Goal: Information Seeking & Learning: Learn about a topic

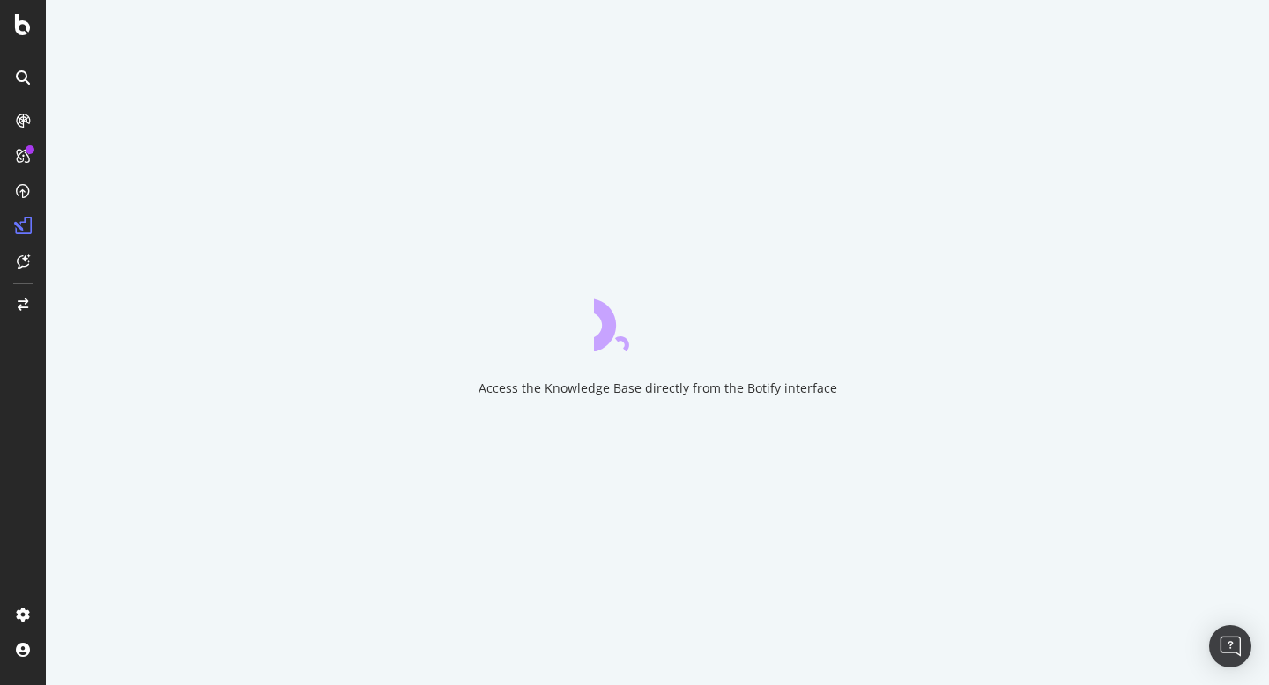
click at [27, 70] on icon at bounding box center [23, 77] width 14 height 14
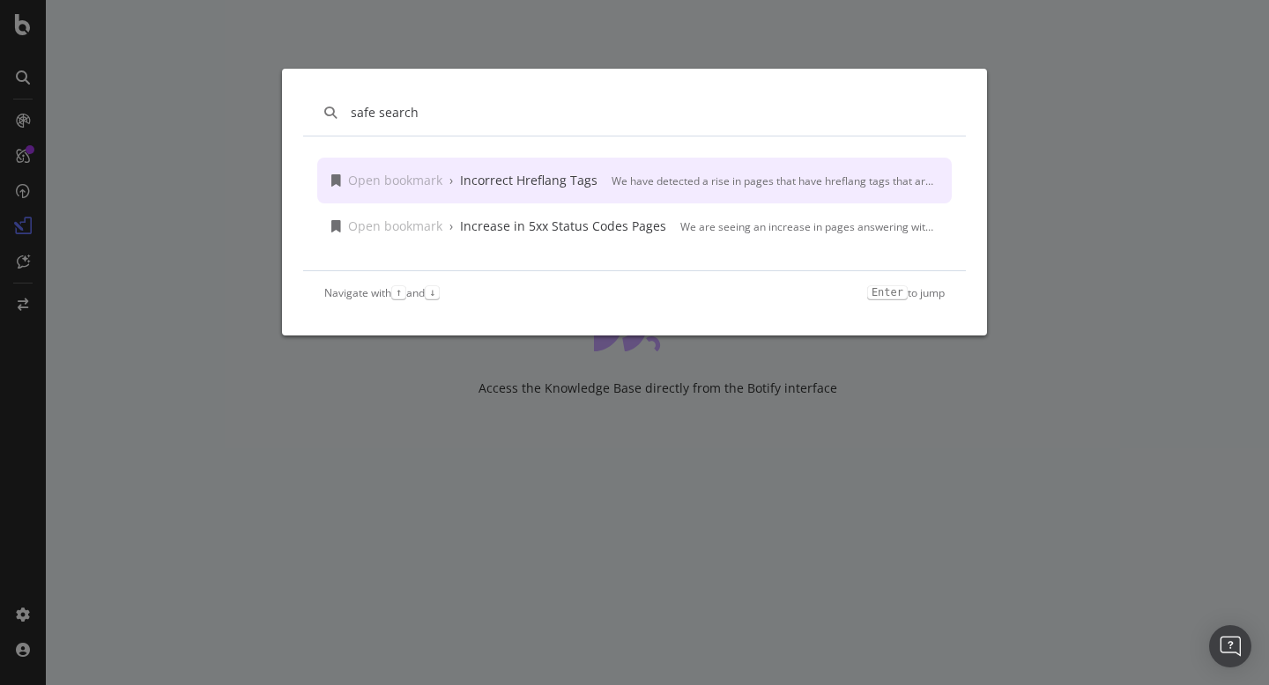
type input "safe search"
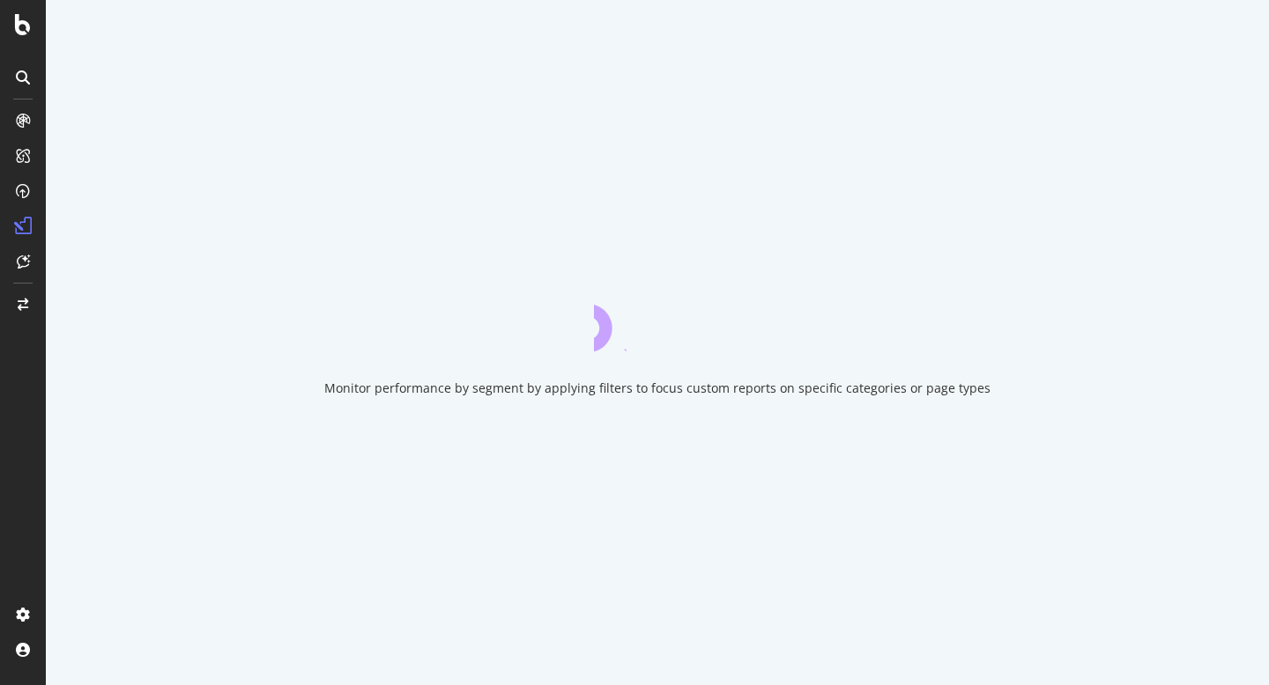
click at [19, 76] on icon at bounding box center [23, 77] width 14 height 14
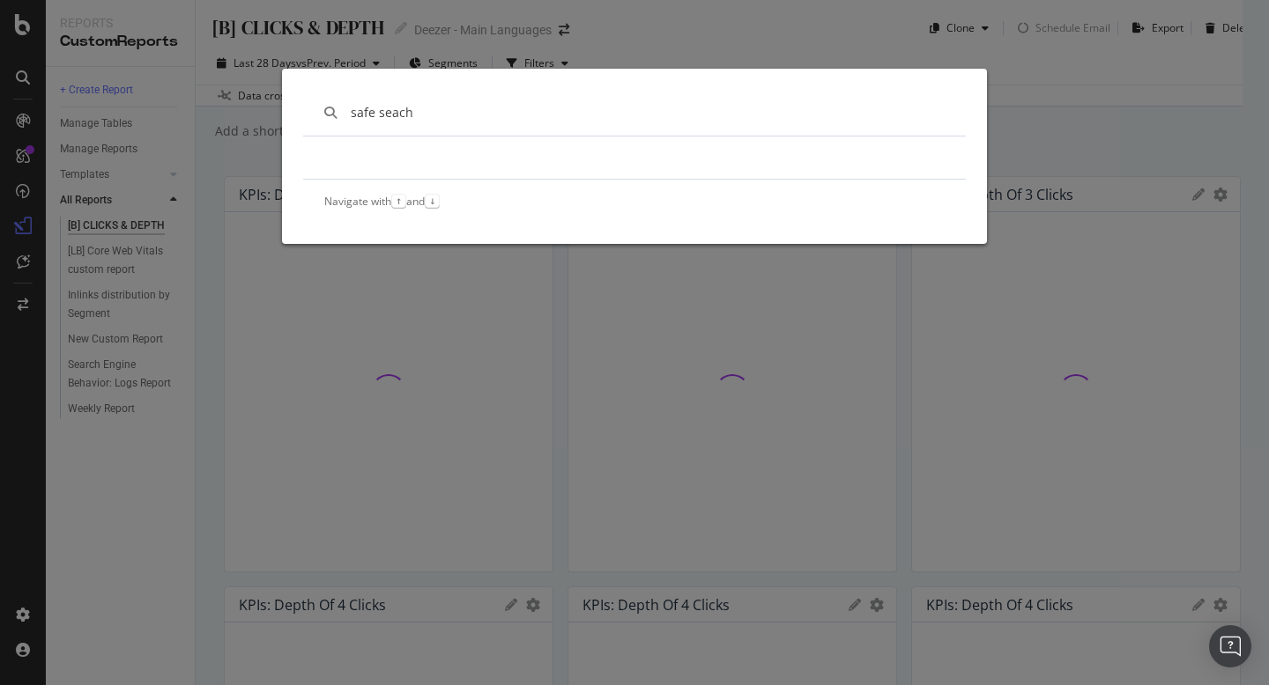
type input "safe seach"
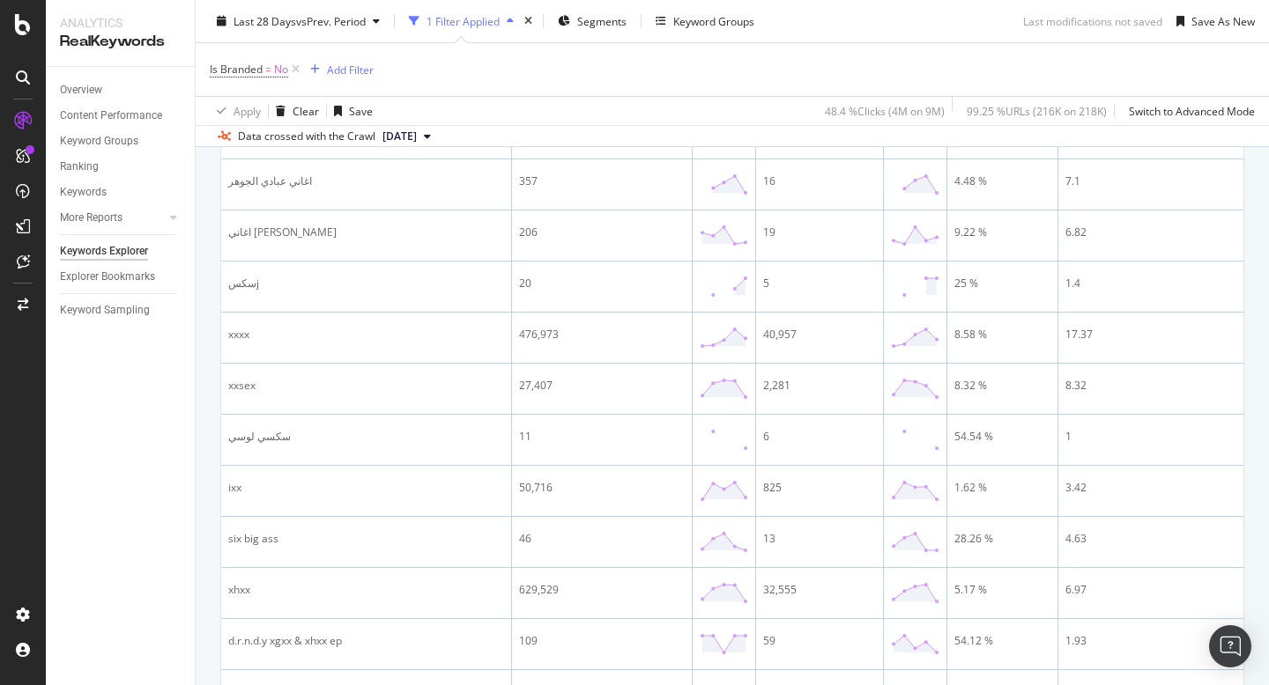
scroll to position [785, 0]
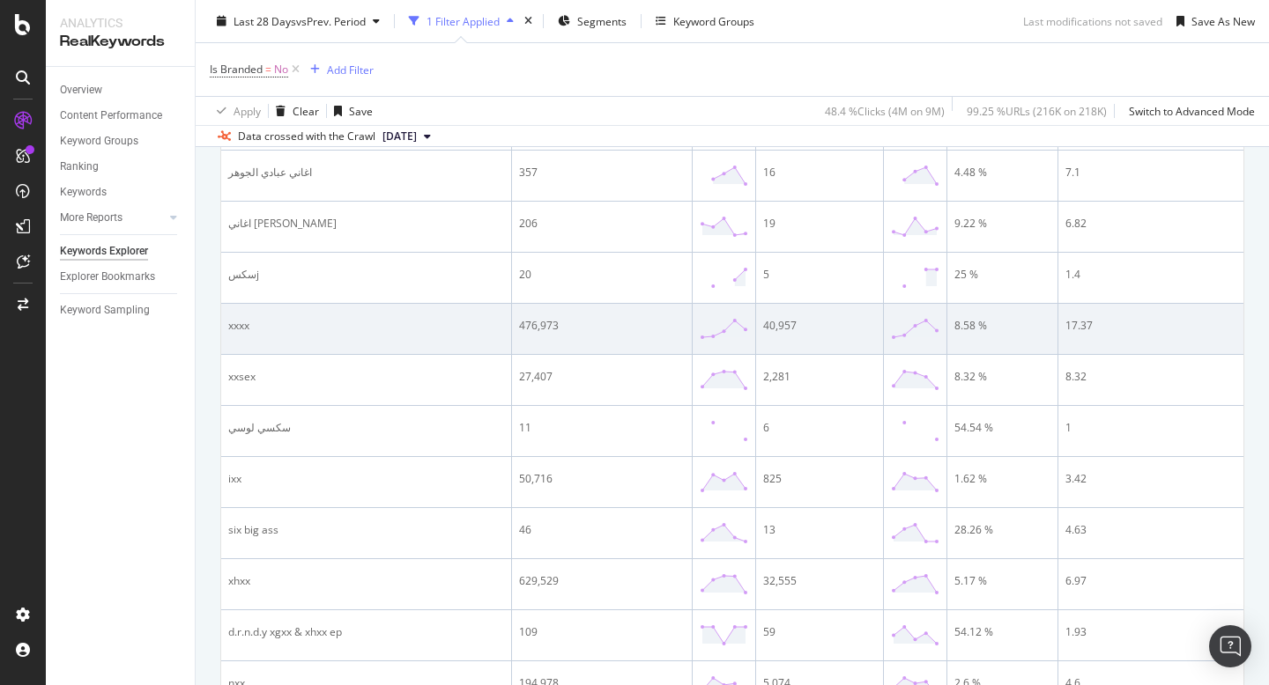
click at [541, 352] on td "476,973" at bounding box center [602, 329] width 181 height 51
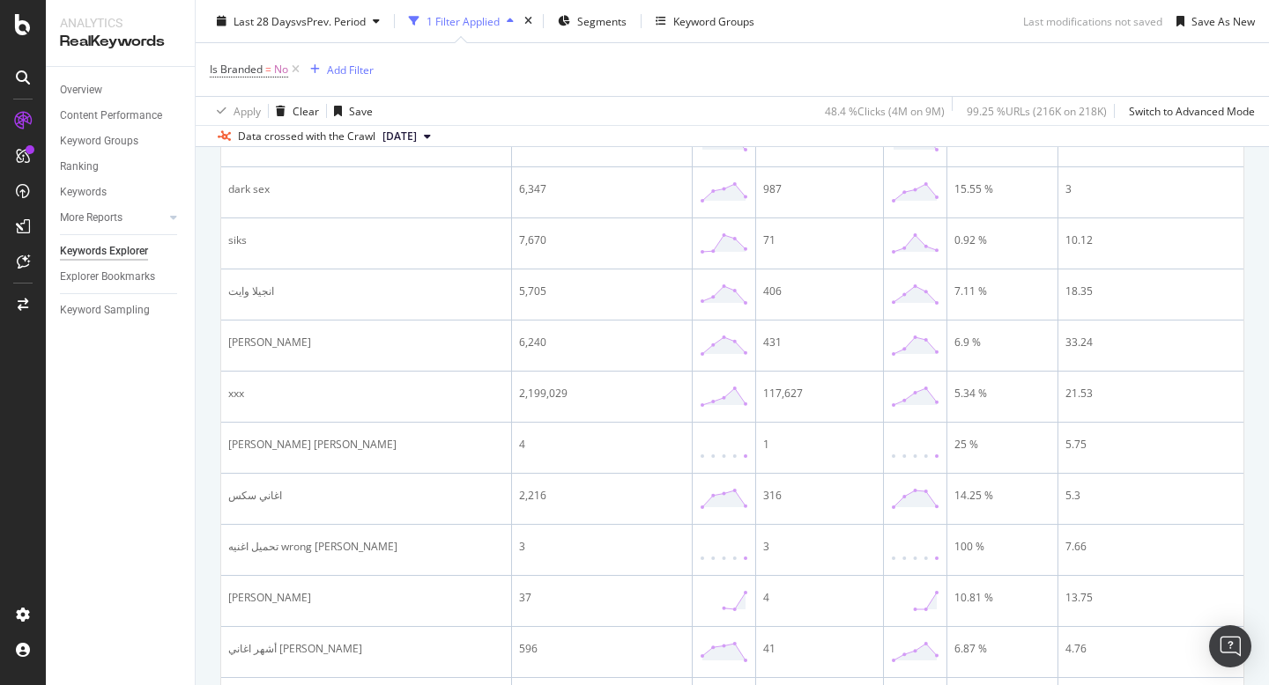
scroll to position [1537, 0]
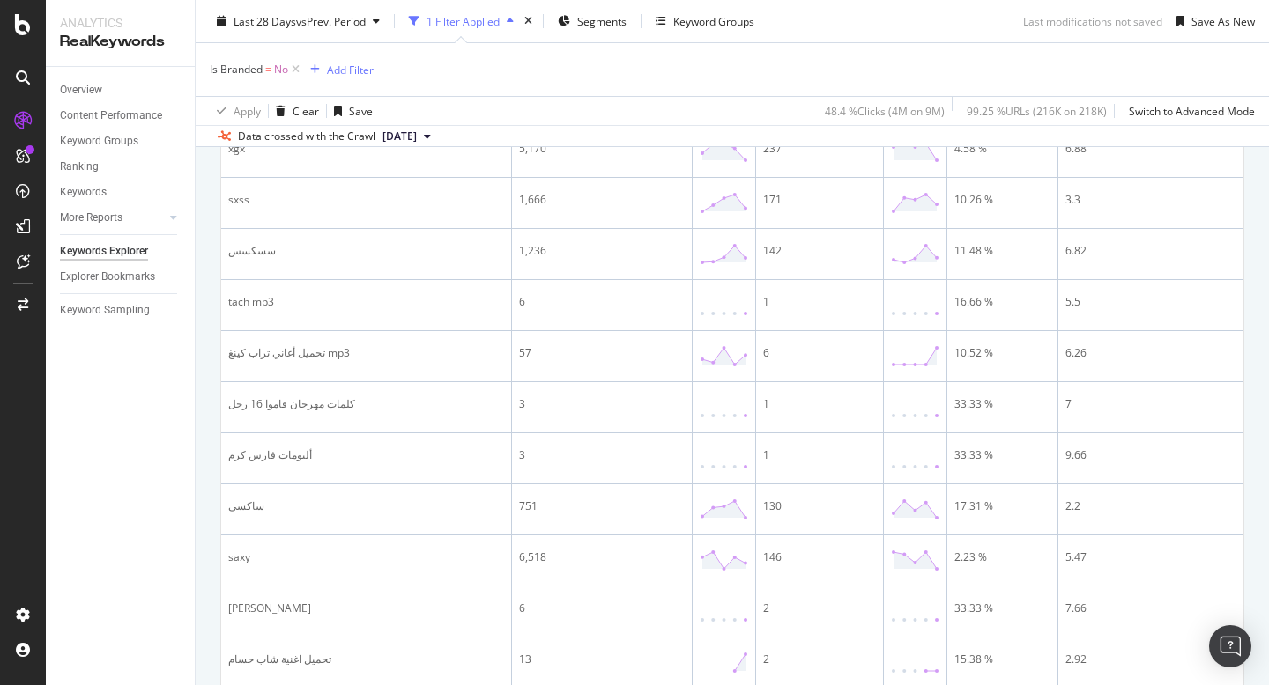
click at [373, 433] on td "كلمات مهرجان قاموا 16 رجل" at bounding box center [366, 407] width 291 height 51
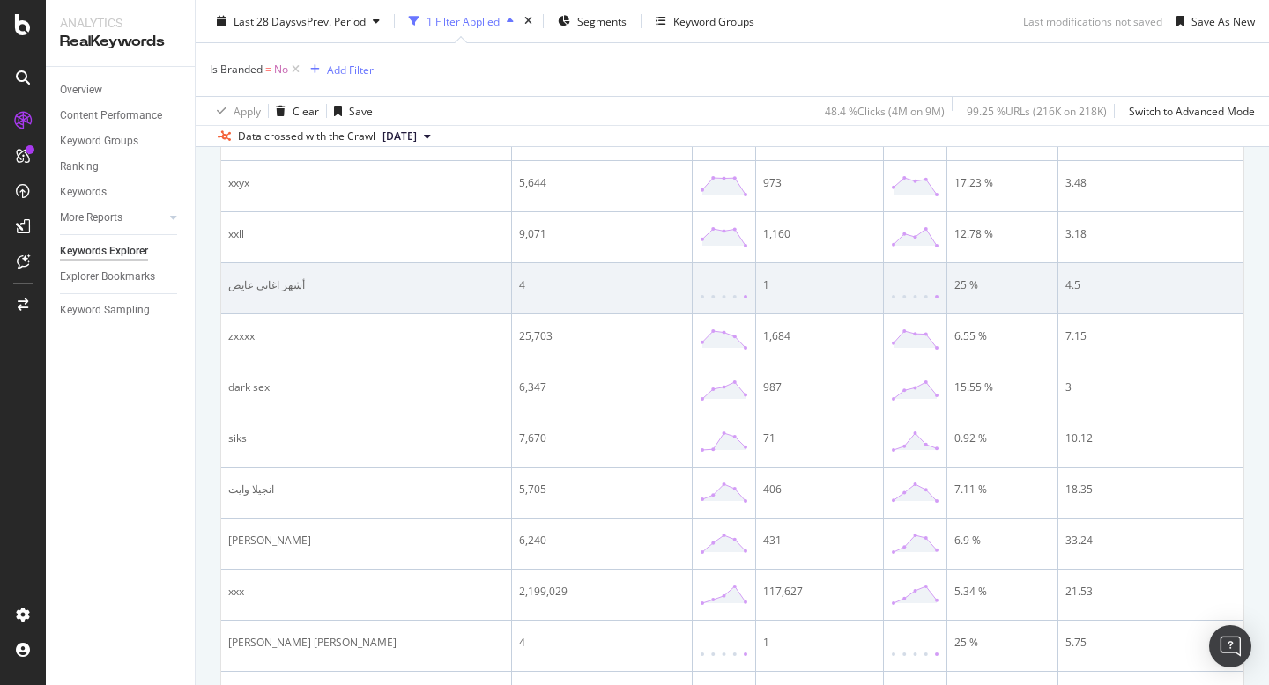
scroll to position [1337, 0]
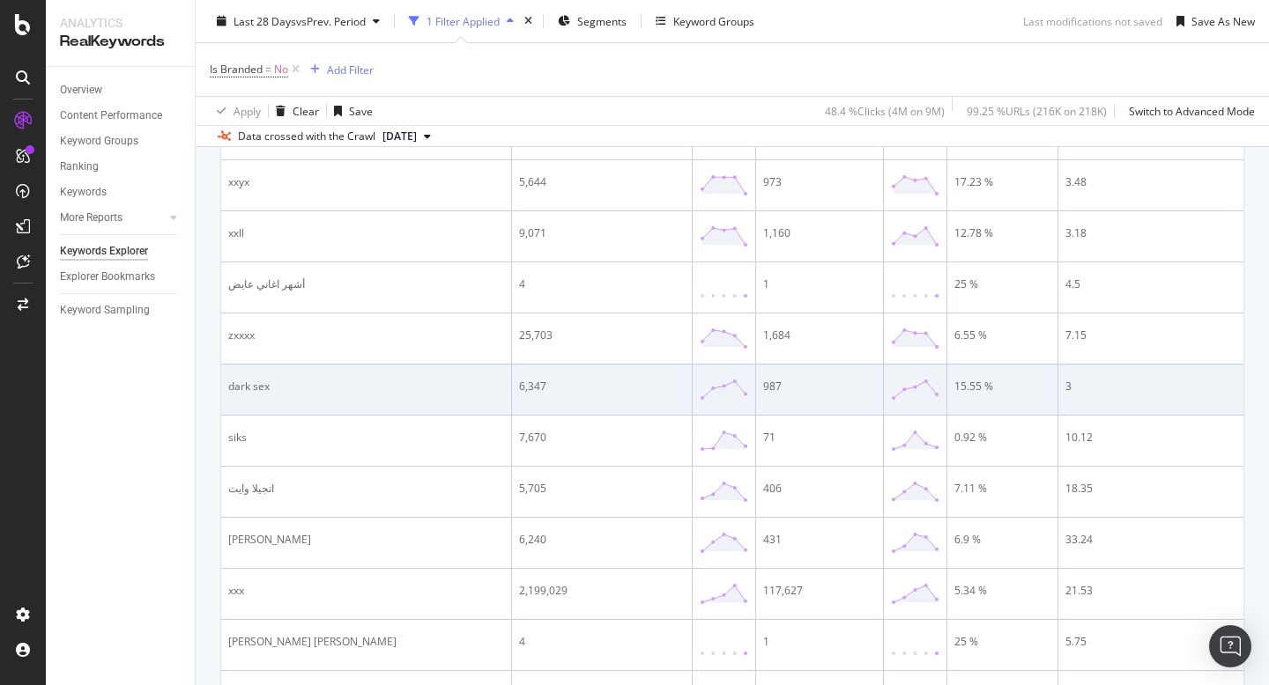
click at [325, 395] on div "dark sex" at bounding box center [366, 387] width 276 height 16
click at [567, 395] on div "6,347" at bounding box center [602, 387] width 166 height 16
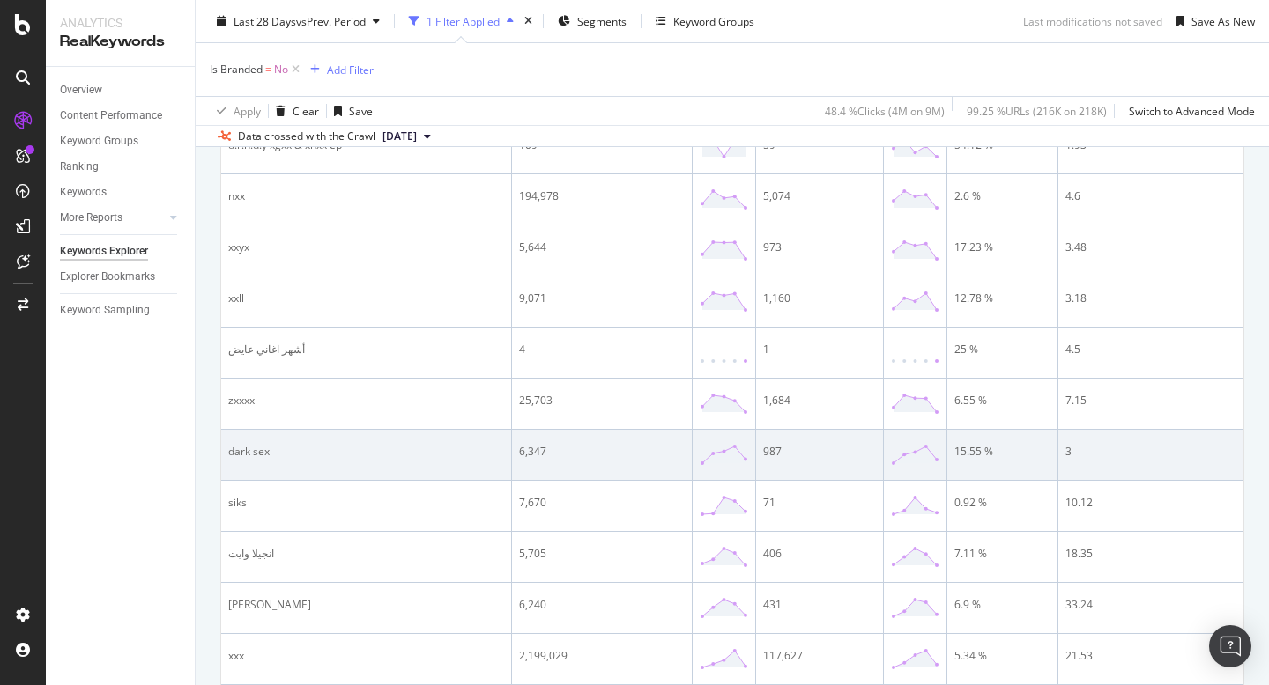
scroll to position [1293, 0]
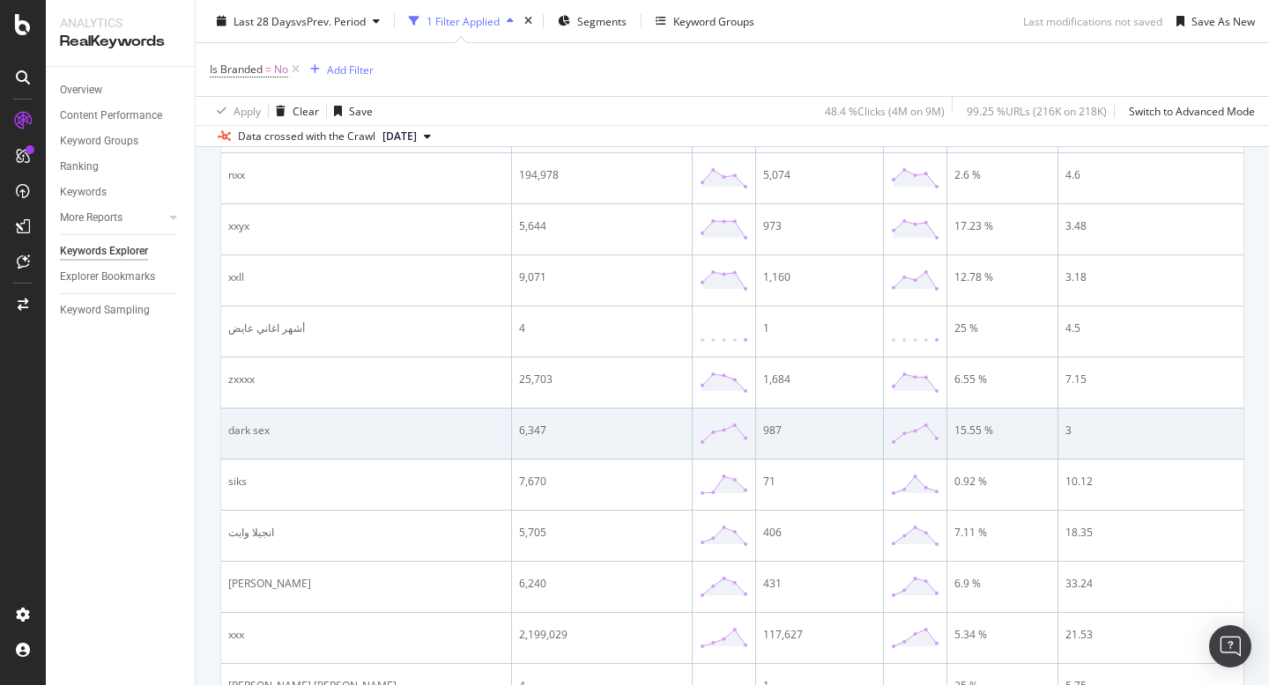
click at [512, 449] on td "6,347" at bounding box center [602, 434] width 181 height 51
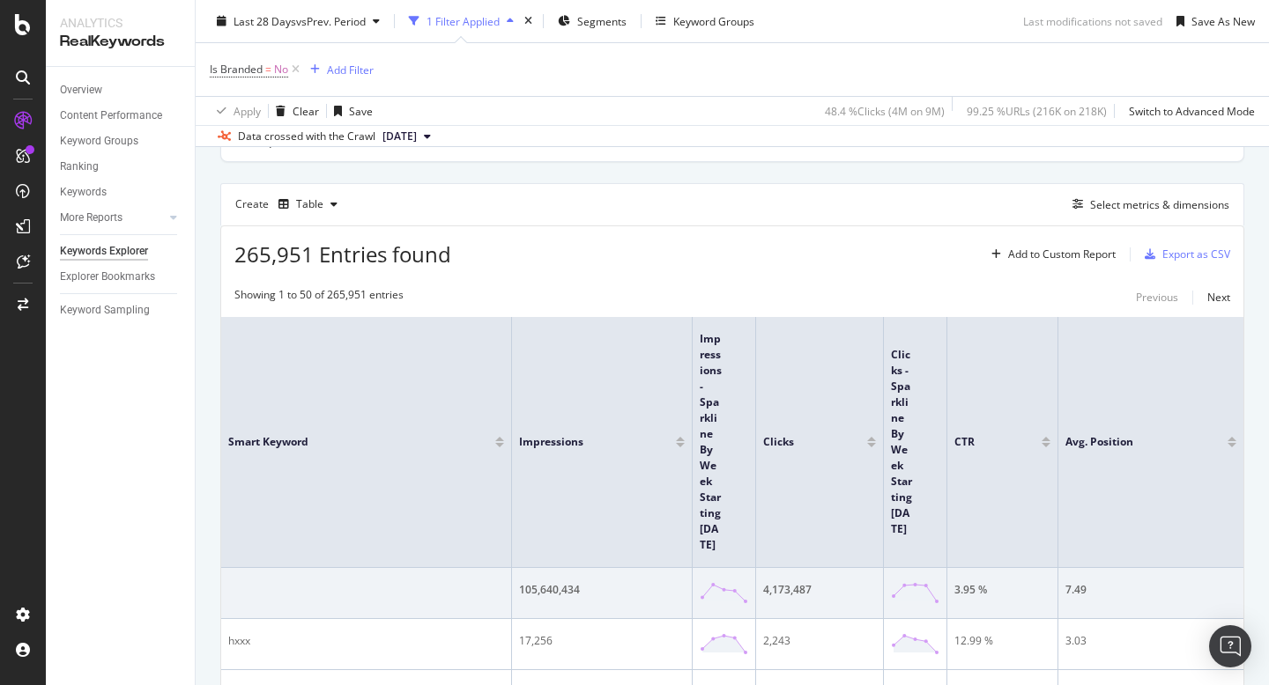
scroll to position [0, 0]
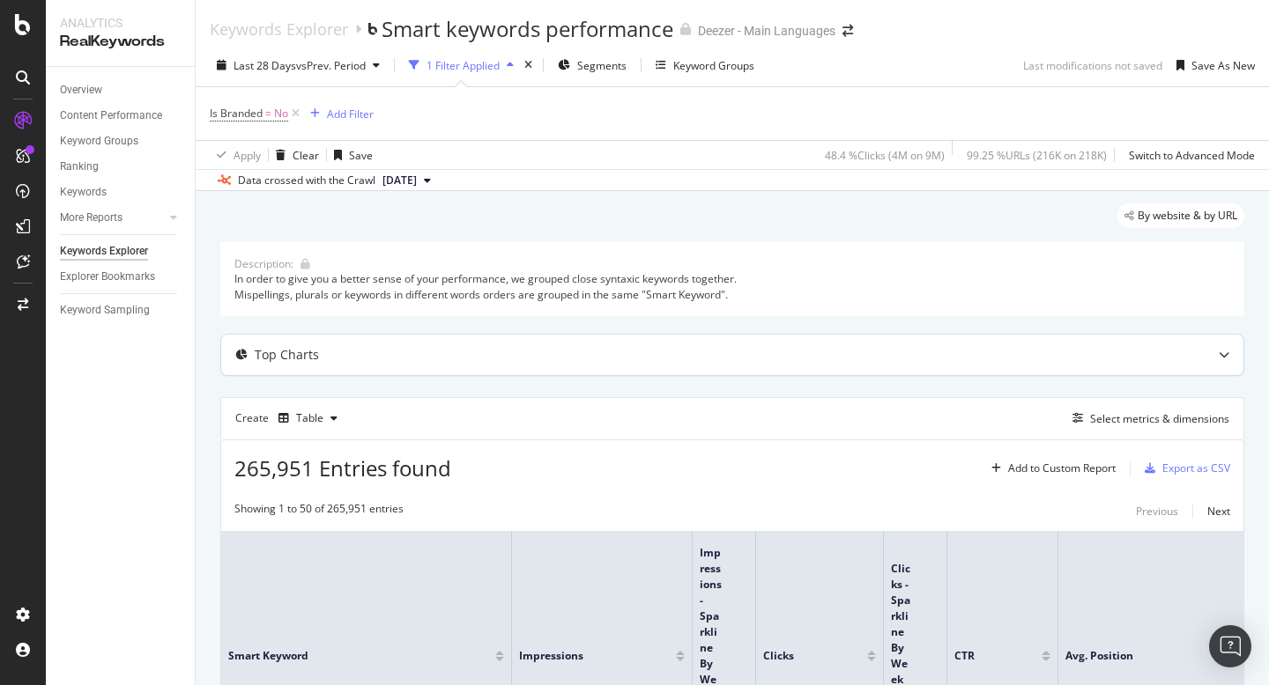
click at [292, 365] on div "Top Charts" at bounding box center [732, 355] width 1022 height 41
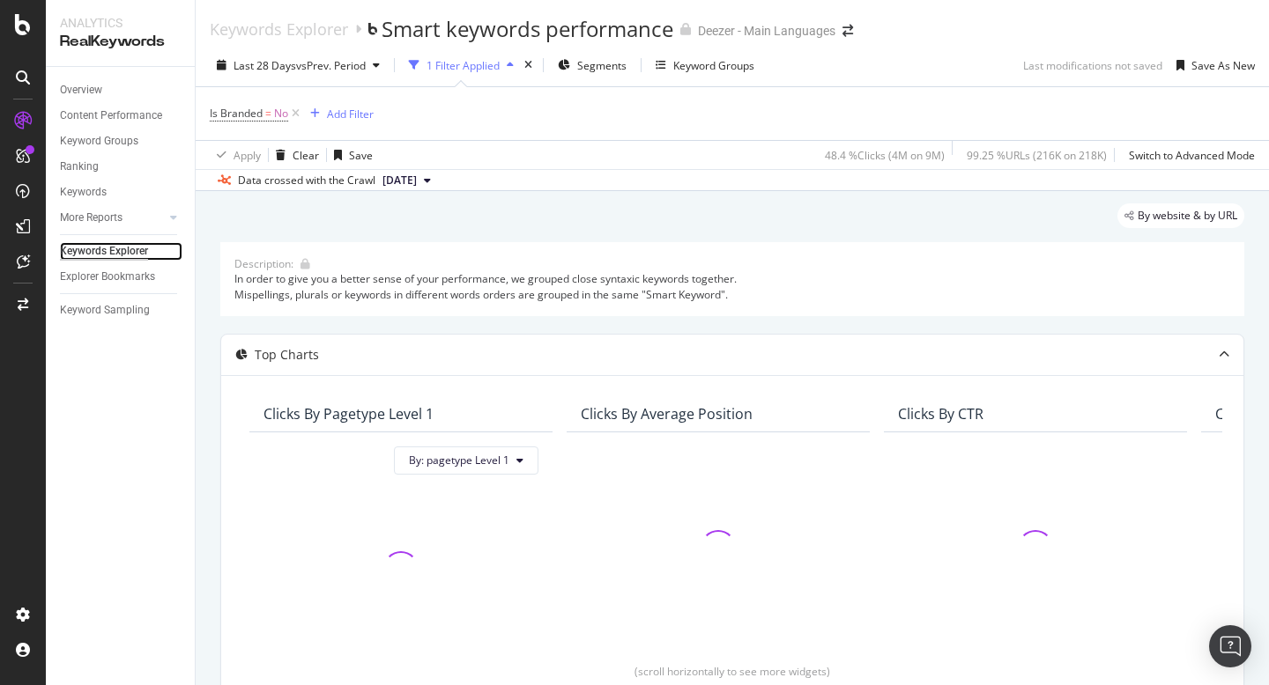
click at [85, 255] on div "Keywords Explorer" at bounding box center [104, 251] width 88 height 19
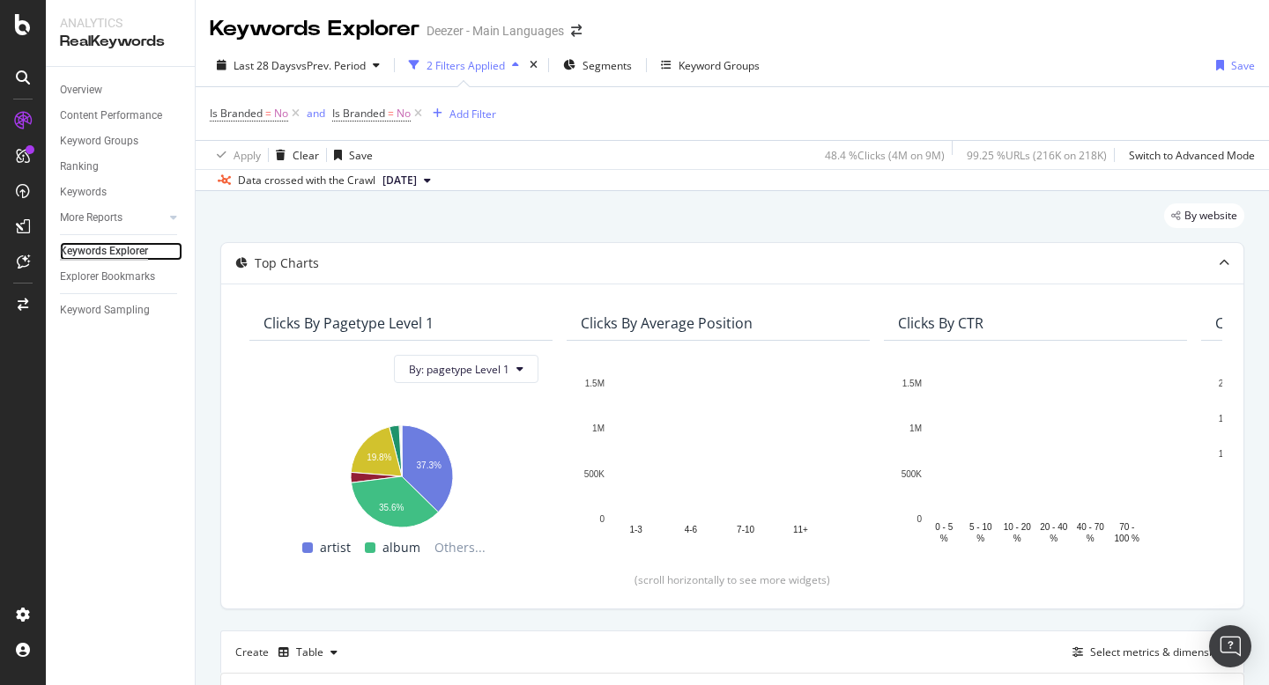
scroll to position [504, 0]
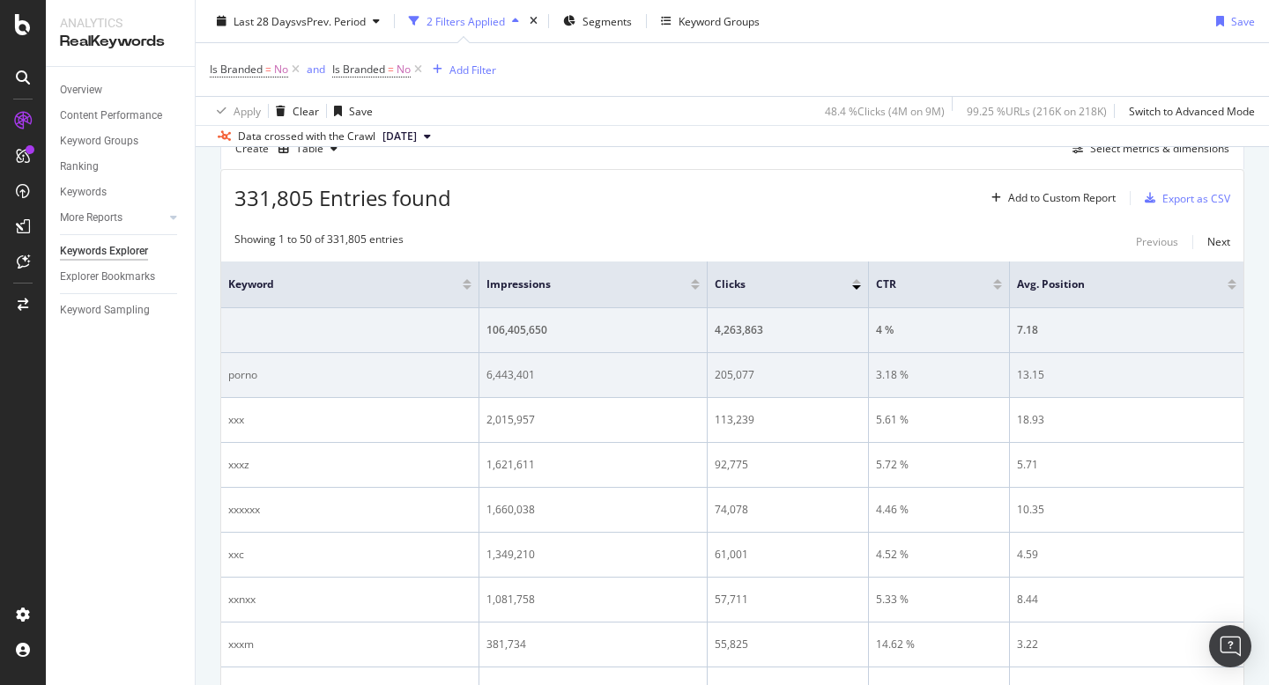
click at [395, 376] on div "porno" at bounding box center [349, 375] width 243 height 16
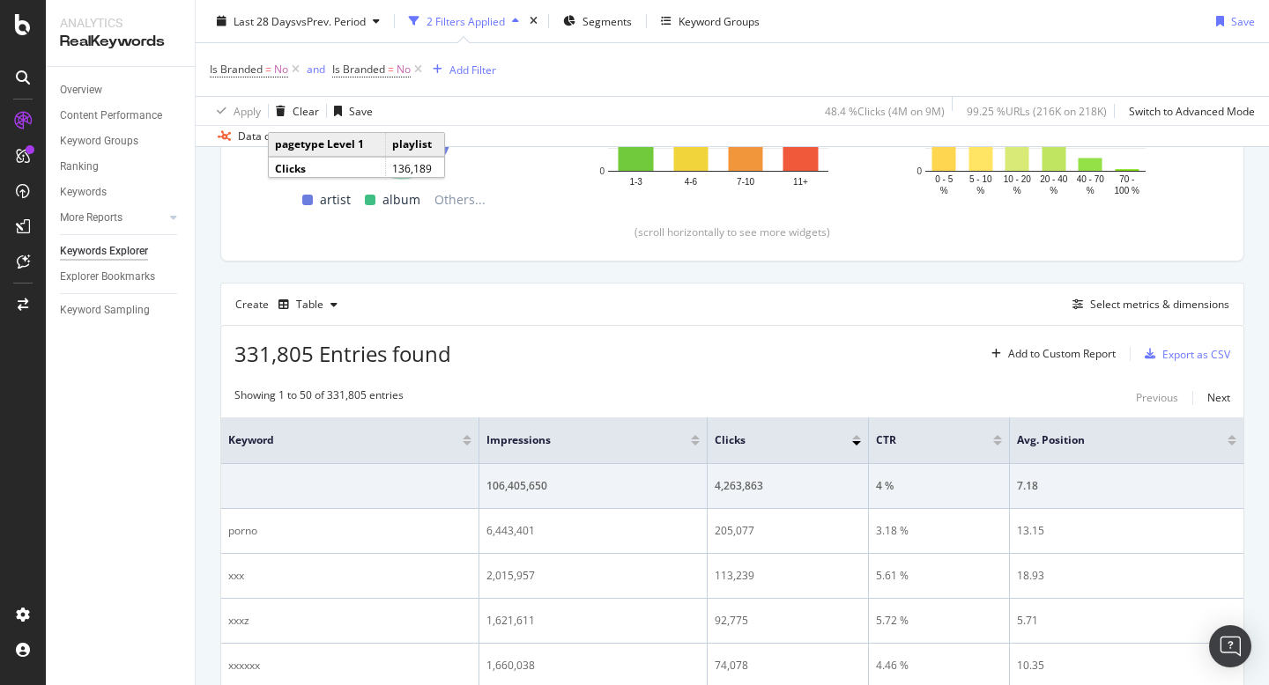
scroll to position [0, 0]
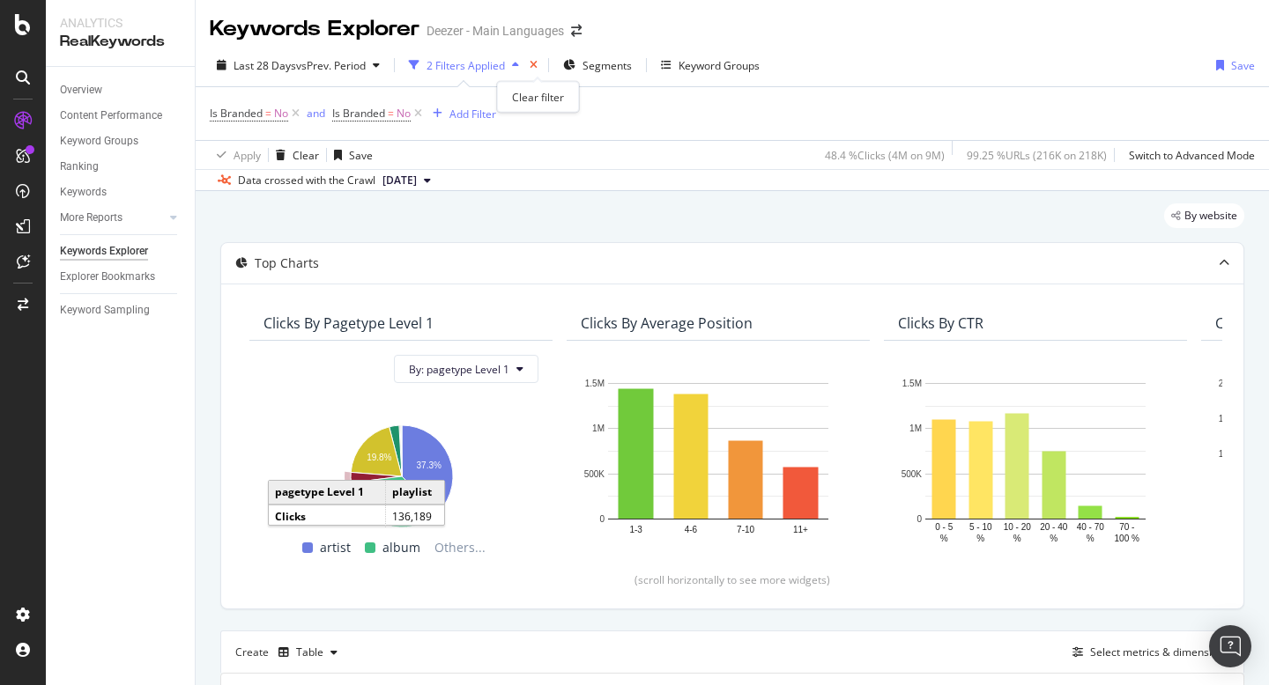
click at [537, 66] on icon "times" at bounding box center [533, 65] width 8 height 11
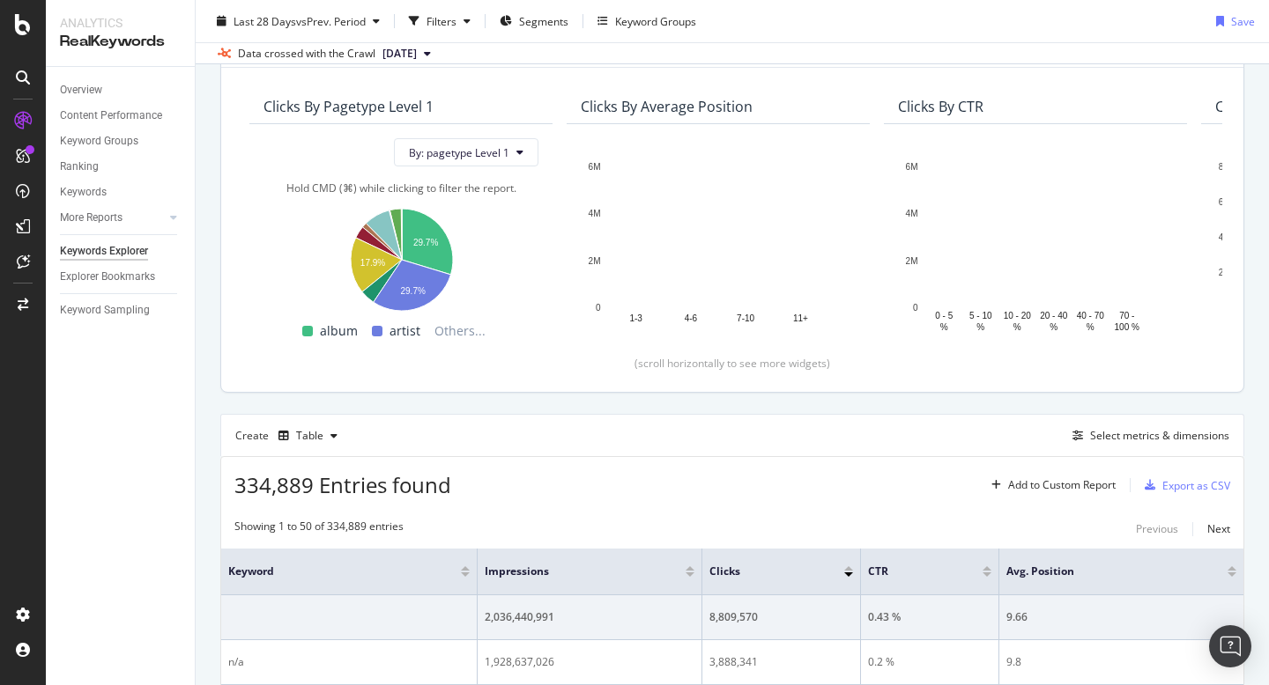
scroll to position [150, 0]
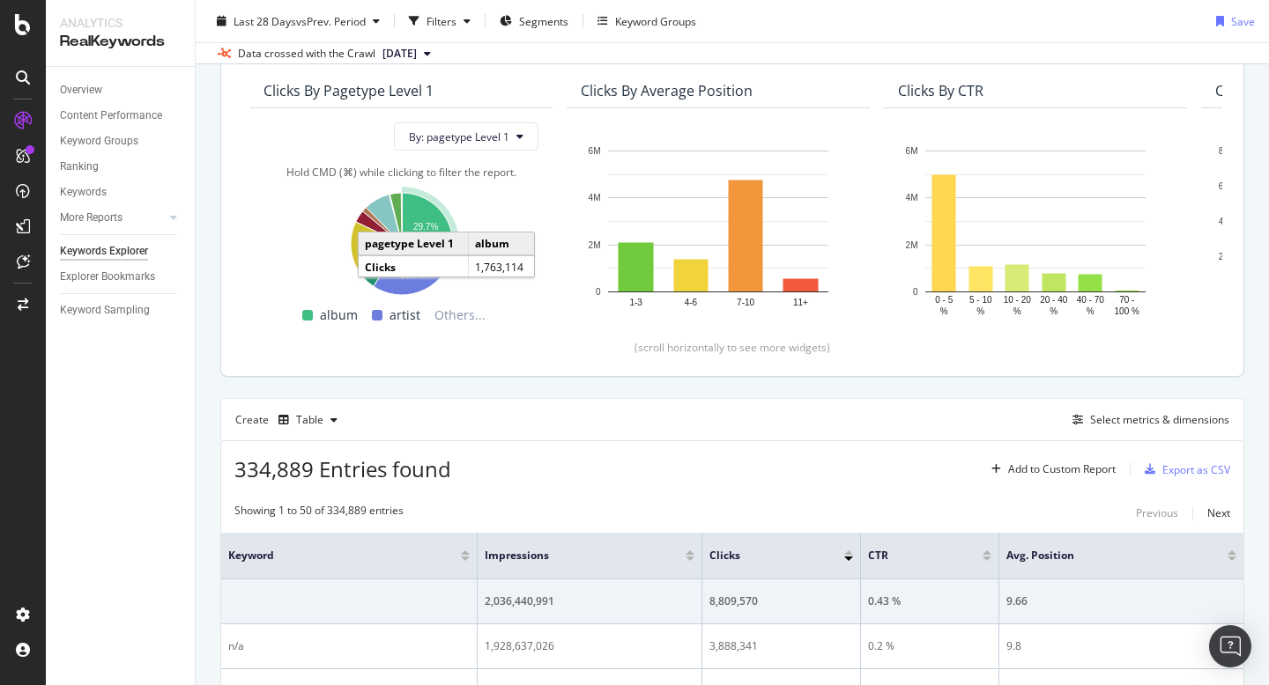
click at [425, 215] on icon "A chart." at bounding box center [427, 226] width 51 height 66
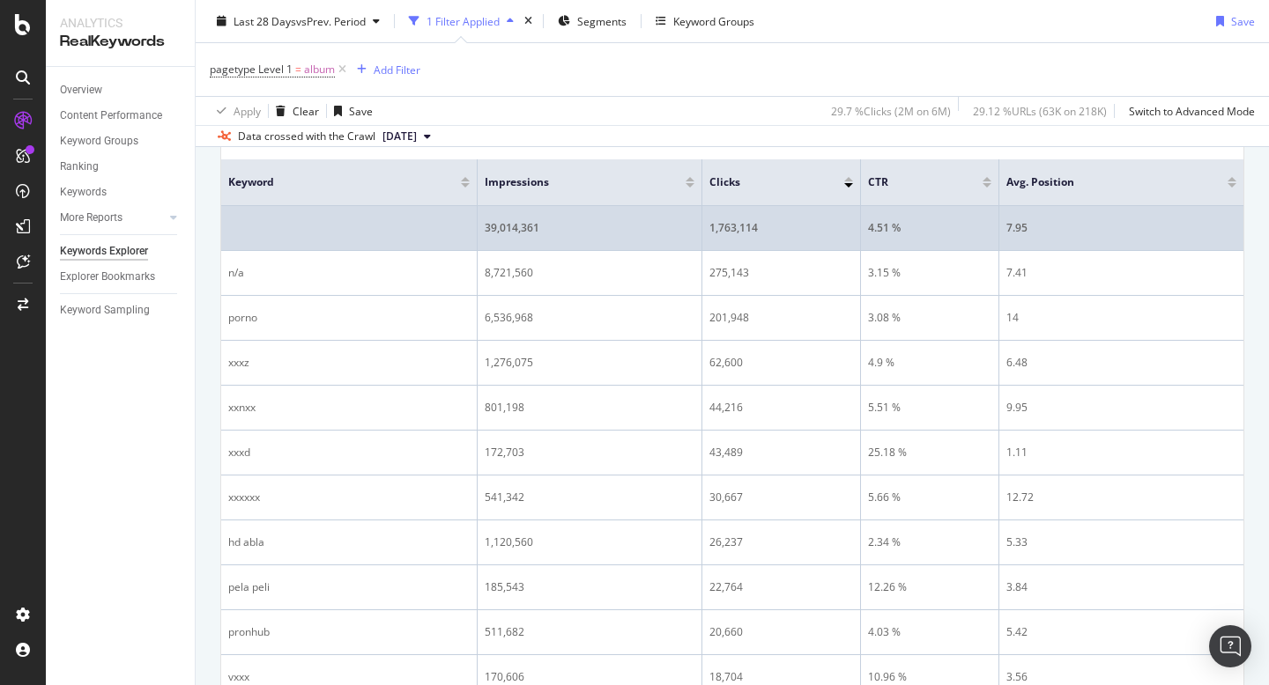
scroll to position [607, 0]
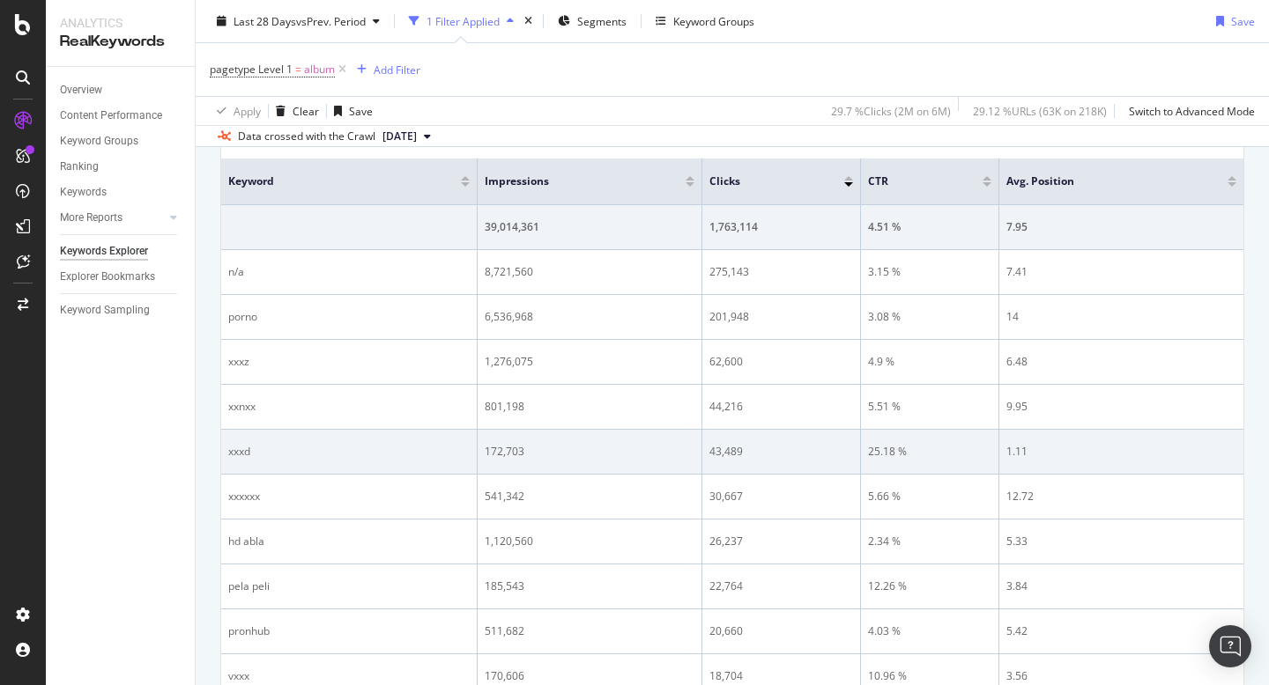
click at [302, 445] on div "xxxd" at bounding box center [348, 452] width 241 height 16
click at [1018, 457] on div "1.11" at bounding box center [1121, 452] width 230 height 16
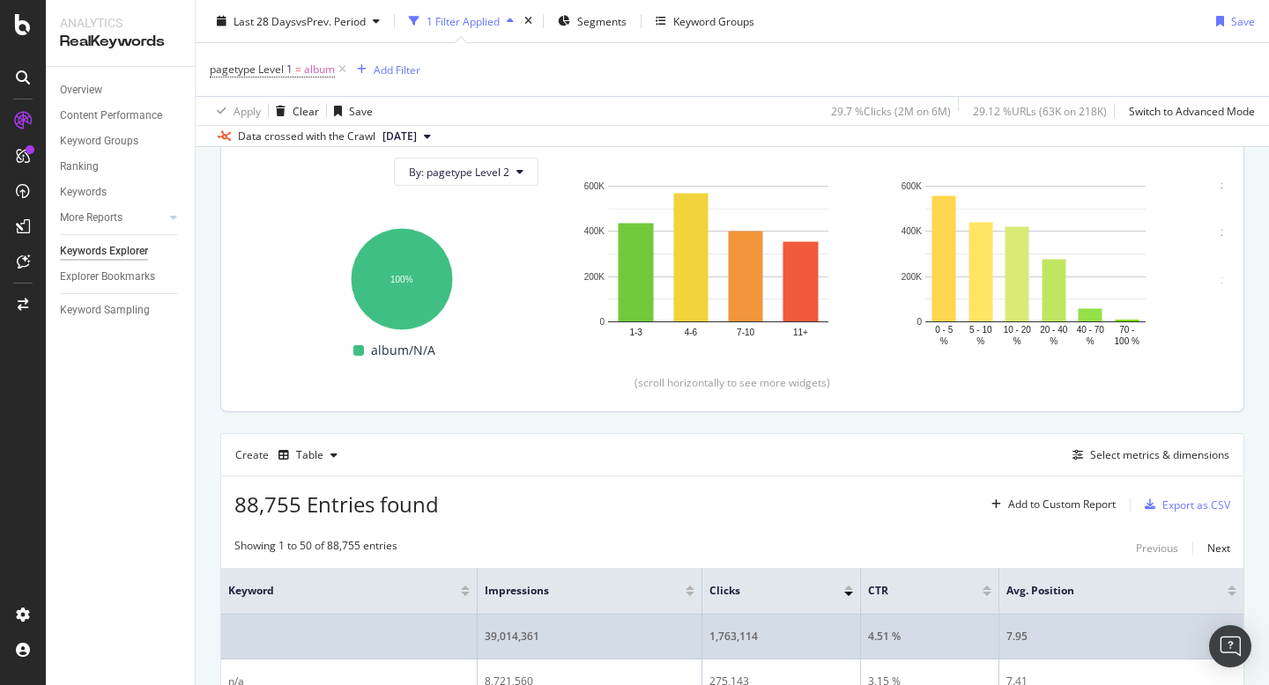
scroll to position [85, 0]
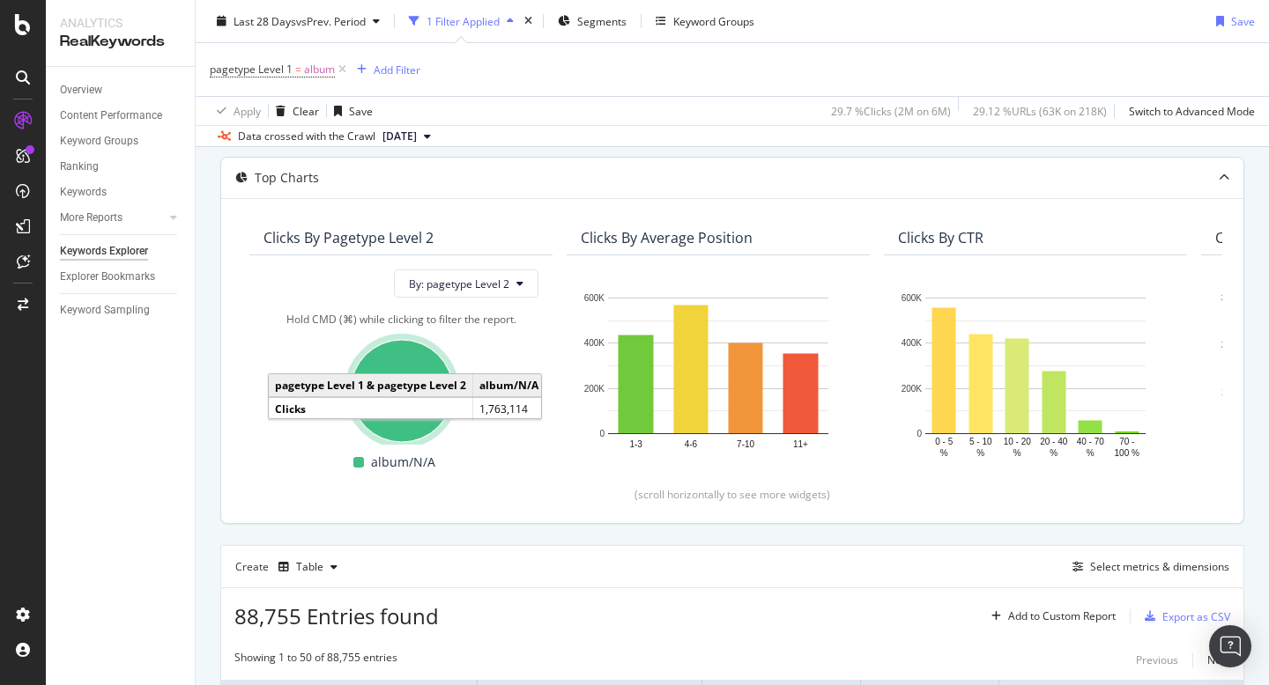
click at [406, 401] on ellipse "A chart." at bounding box center [402, 391] width 102 height 102
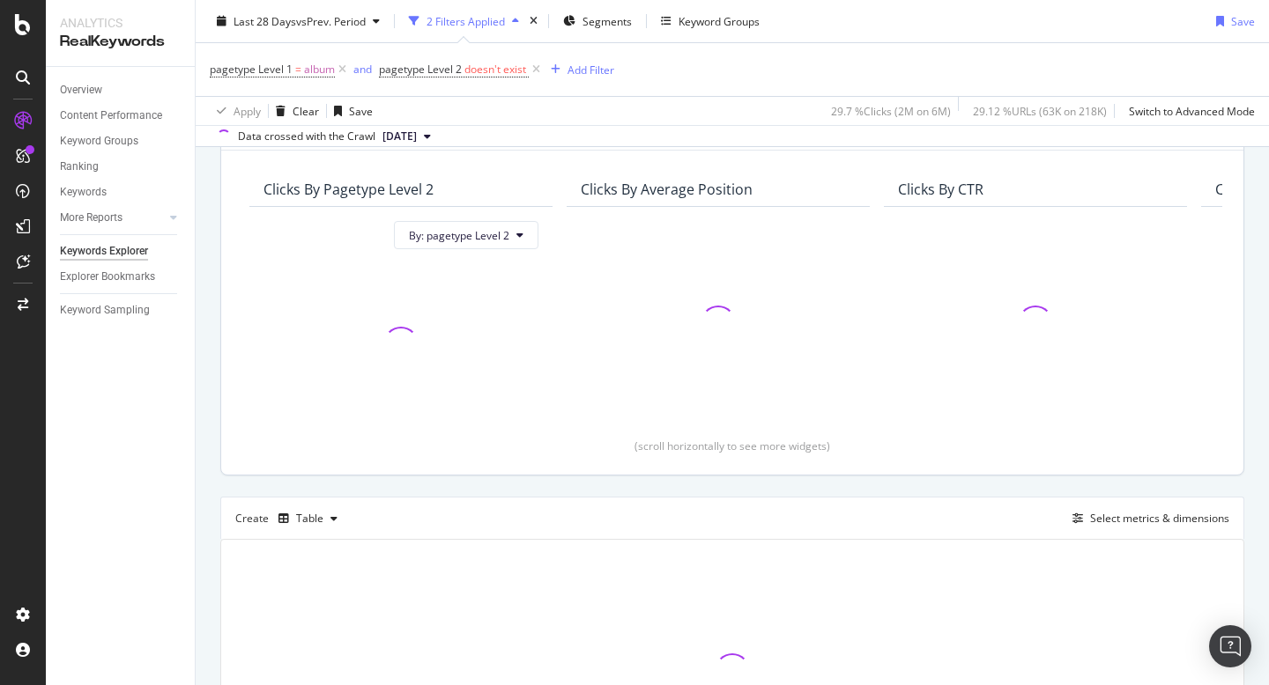
scroll to position [315, 0]
